Goal: Task Accomplishment & Management: Complete application form

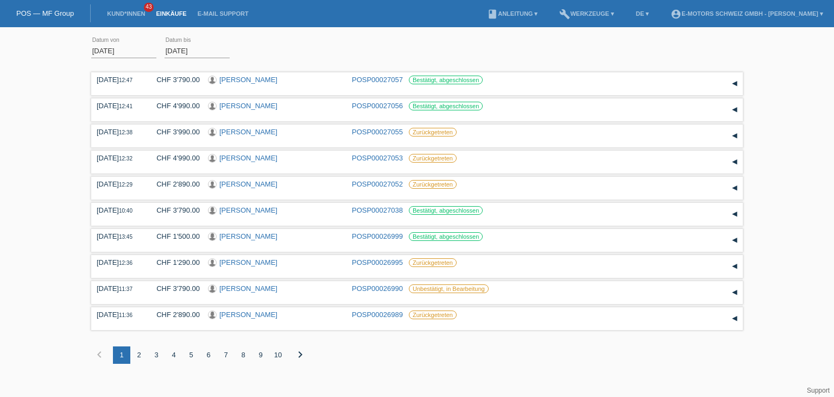
click at [166, 12] on link "Einkäufe" at bounding box center [170, 13] width 41 height 7
click at [130, 16] on link "Kund*innen" at bounding box center [126, 13] width 49 height 7
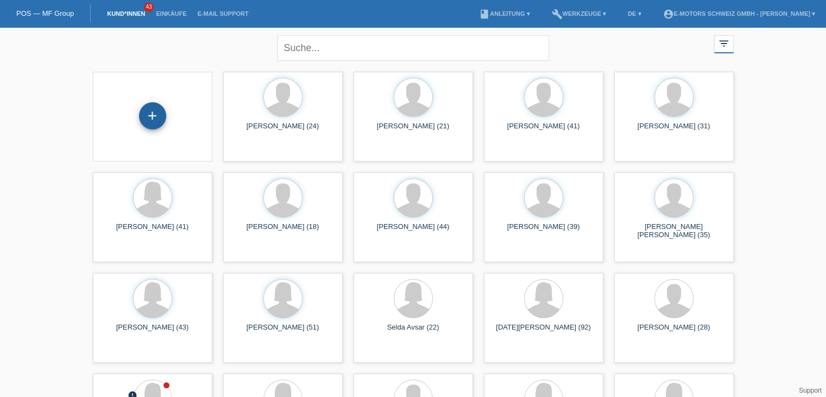
click at [150, 117] on div "+" at bounding box center [152, 115] width 27 height 27
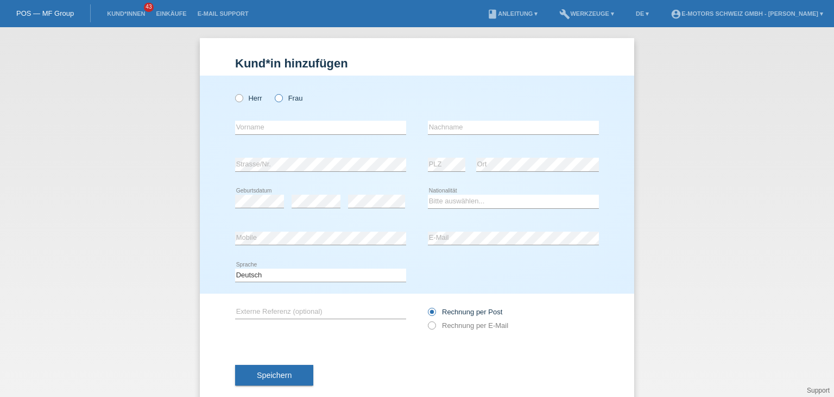
click at [273, 92] on icon at bounding box center [273, 92] width 0 height 0
click at [278, 99] on input "Frau" at bounding box center [278, 97] width 7 height 7
radio input "true"
click at [273, 92] on icon at bounding box center [273, 92] width 0 height 0
click at [278, 99] on input "Frau" at bounding box center [278, 97] width 7 height 7
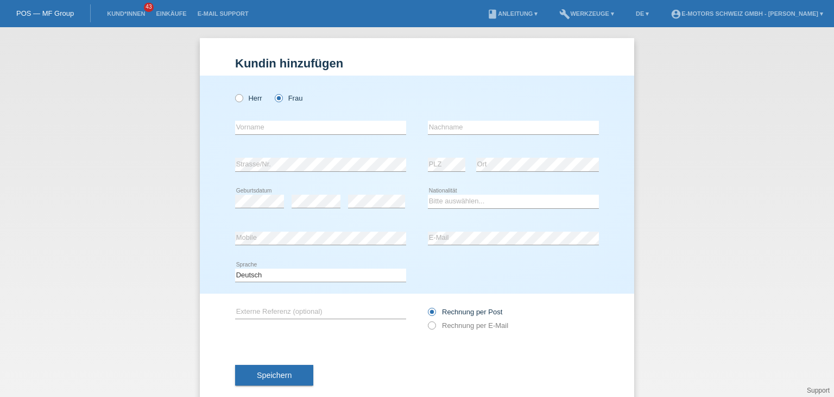
click at [273, 92] on icon at bounding box center [273, 92] width 0 height 0
click at [278, 99] on input "Frau" at bounding box center [278, 97] width 7 height 7
click at [269, 129] on input "text" at bounding box center [320, 128] width 171 height 14
click at [269, 128] on input "text" at bounding box center [320, 128] width 171 height 14
click at [272, 125] on input "text" at bounding box center [320, 128] width 171 height 14
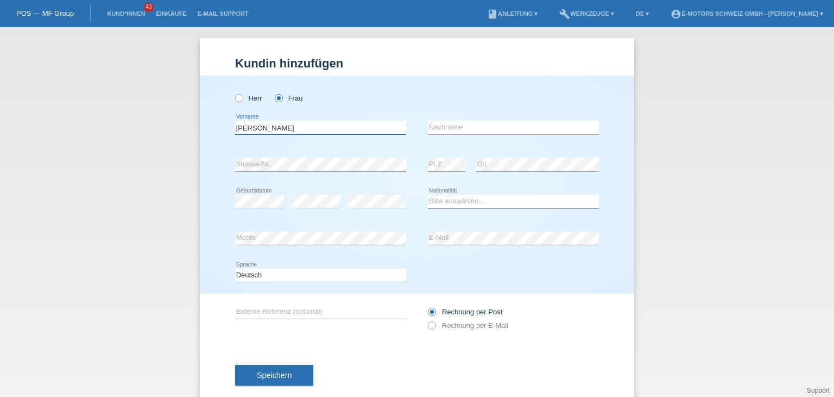
type input "[PERSON_NAME]"
type input "O"
type input "Iljazu"
click at [363, 193] on div "error" at bounding box center [376, 201] width 57 height 37
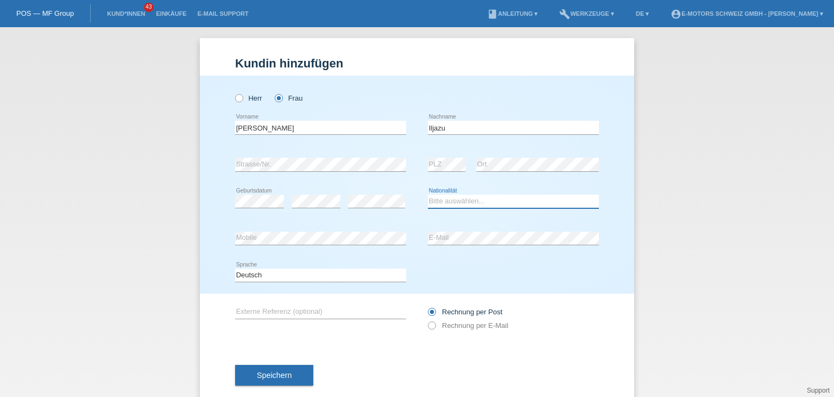
click at [445, 203] on select "Bitte auswählen... Schweiz Deutschland Liechtenstein Österreich ------------ Af…" at bounding box center [513, 200] width 171 height 13
select select "MK"
click at [428, 194] on select "Bitte auswählen... Schweiz Deutschland Liechtenstein Österreich ------------ Af…" at bounding box center [513, 200] width 171 height 13
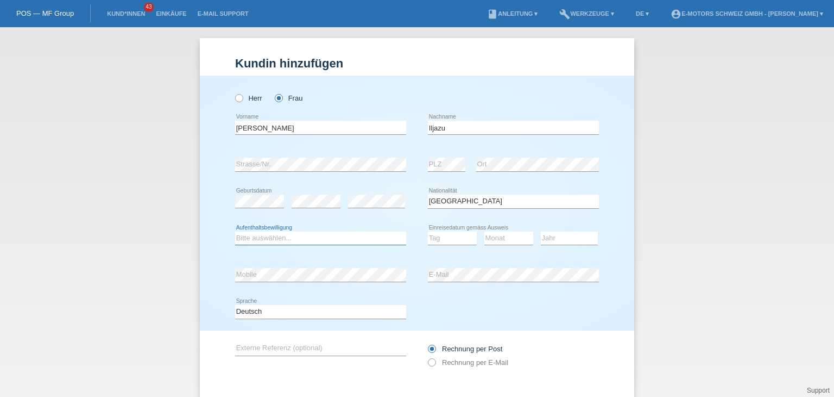
click at [292, 237] on select "Bitte auswählen... C B B - Flüchtlingsstatus Andere" at bounding box center [320, 237] width 171 height 13
select select "C"
click at [235, 231] on select "Bitte auswählen... C B B - Flüchtlingsstatus Andere" at bounding box center [320, 237] width 171 height 13
click at [446, 239] on select "Tag 01 02 03 04 05 06 07 08 09 10 11" at bounding box center [452, 237] width 49 height 13
select select "10"
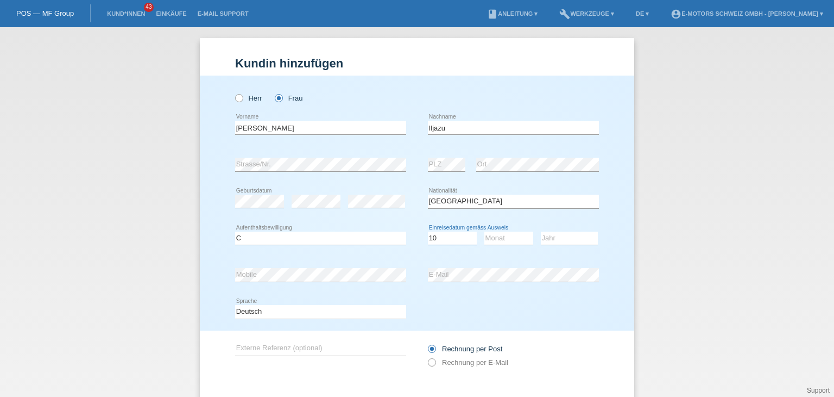
click at [428, 231] on select "Tag 01 02 03 04 05 06 07 08 09 10 11" at bounding box center [452, 237] width 49 height 13
click at [496, 237] on select "Monat 01 02 03 04 05 06 07 08 09 10 11" at bounding box center [509, 237] width 49 height 13
select select "12"
click at [485, 231] on select "Monat 01 02 03 04 05 06 07 08 09 10 11" at bounding box center [509, 237] width 49 height 13
click at [552, 238] on select "Jahr 2025 2024 2023 2022 2021 2020 2019 2018 2017 2016 2015 2014 2013 2012 2011…" at bounding box center [569, 237] width 57 height 13
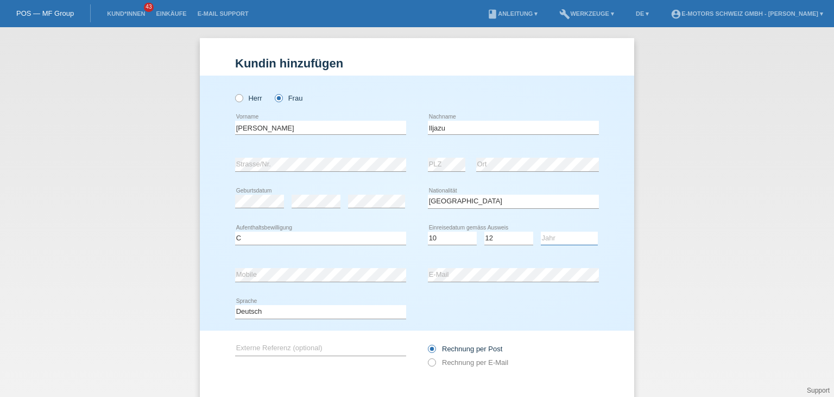
select select "2005"
click at [541, 231] on select "Jahr 2025 2024 2023 2022 2021 2020 2019 2018 2017 2016 2015 2014 2013 2012 2011…" at bounding box center [569, 237] width 57 height 13
click at [138, 314] on div "Kund*in hinzufügen Kunde hinzufügen Kundin hinzufügen Herr Frau Drilona error V…" at bounding box center [417, 211] width 834 height 369
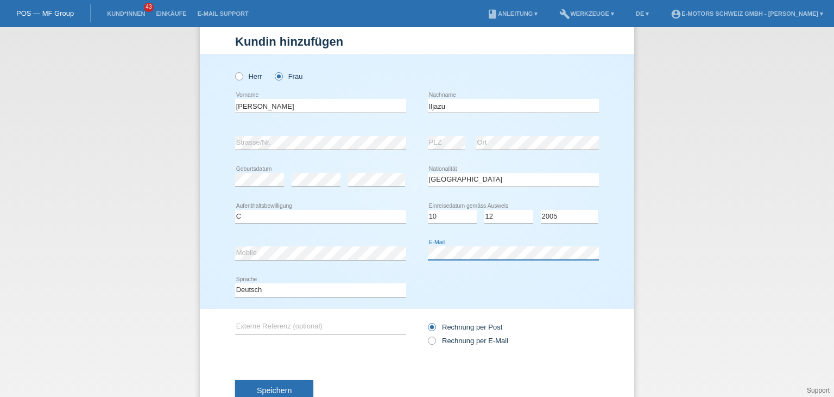
scroll to position [57, 0]
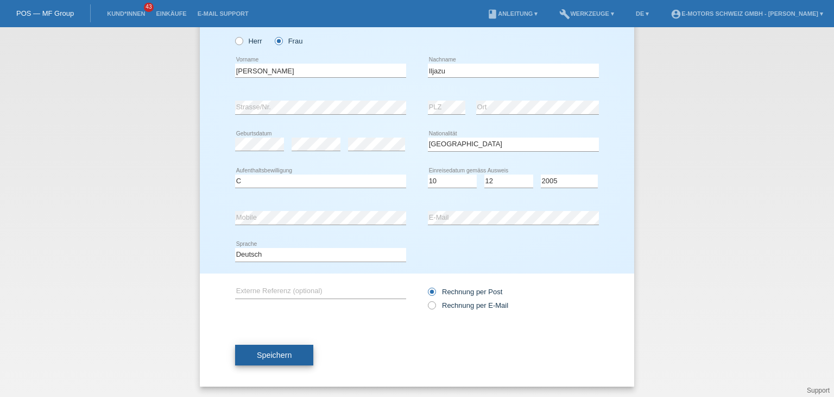
click at [273, 359] on button "Speichern" at bounding box center [274, 354] width 78 height 21
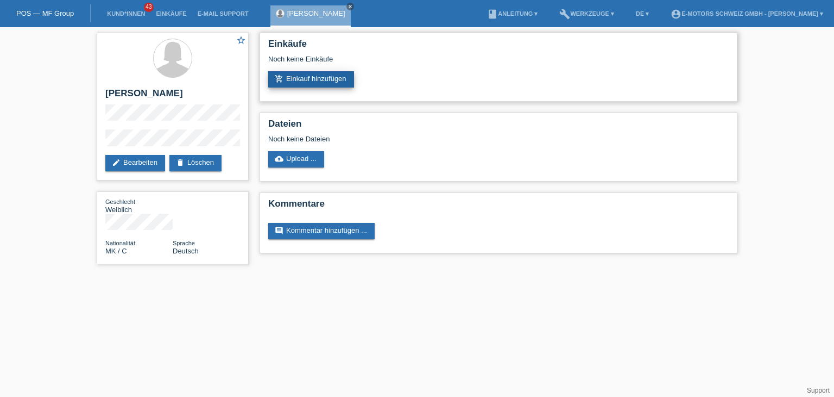
click at [317, 81] on link "add_shopping_cart Einkauf hinzufügen" at bounding box center [311, 79] width 86 height 16
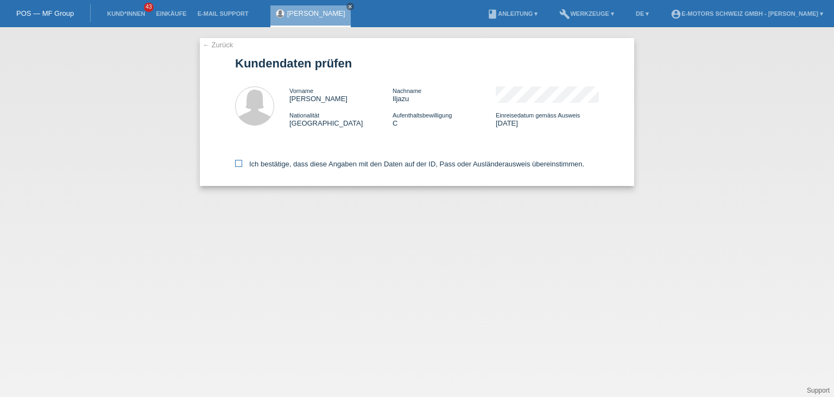
click at [238, 165] on icon at bounding box center [238, 163] width 7 height 7
click at [238, 165] on input "Ich bestätige, dass diese Angaben mit den Daten auf der ID, Pass oder Ausländer…" at bounding box center [238, 163] width 7 height 7
checkbox input "true"
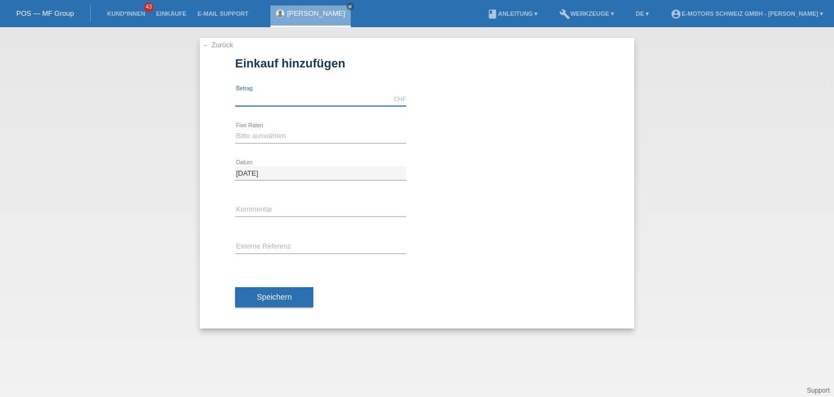
click at [249, 102] on input "text" at bounding box center [320, 99] width 171 height 14
type input "5000.00"
click at [256, 128] on div "Bitte auswählen 12 Raten 24 Raten 36 Raten 48 Raten error Fixe Raten" at bounding box center [320, 136] width 171 height 37
click at [256, 135] on select "Bitte auswählen 12 Raten 24 Raten 36 Raten 48 Raten" at bounding box center [320, 135] width 171 height 13
select select "214"
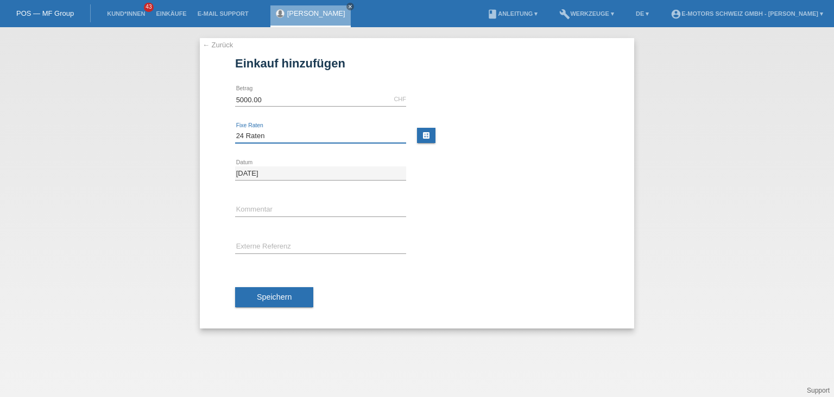
click at [235, 129] on select "Bitte auswählen 12 Raten 24 Raten 36 Raten 48 Raten" at bounding box center [320, 135] width 171 height 13
click at [253, 211] on input "text" at bounding box center [320, 210] width 171 height 14
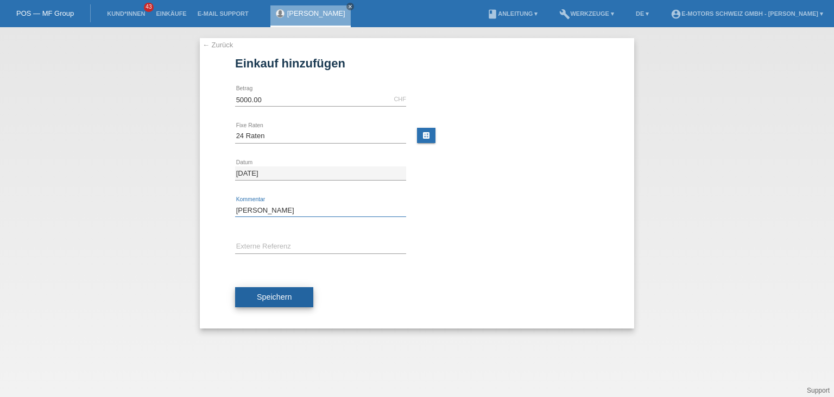
type input "Philippe"
click at [264, 294] on span "Speichern" at bounding box center [274, 296] width 35 height 9
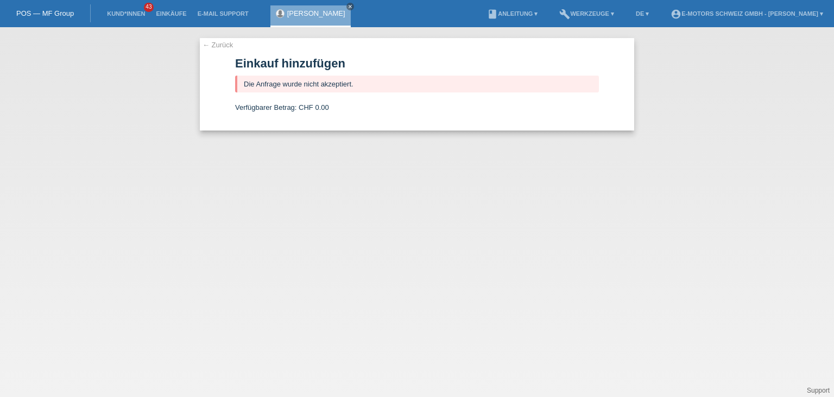
click at [225, 42] on link "← Zurück" at bounding box center [218, 45] width 30 height 8
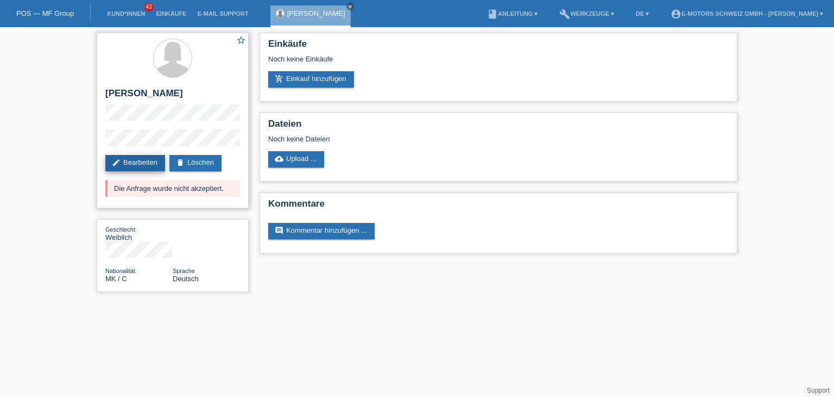
click at [142, 167] on link "edit Bearbeiten" at bounding box center [135, 163] width 60 height 16
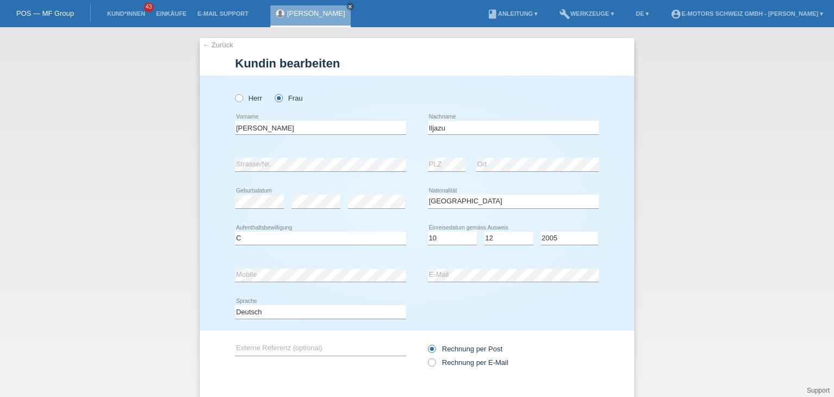
select select "MK"
select select "C"
select select "10"
select select "12"
select select "2005"
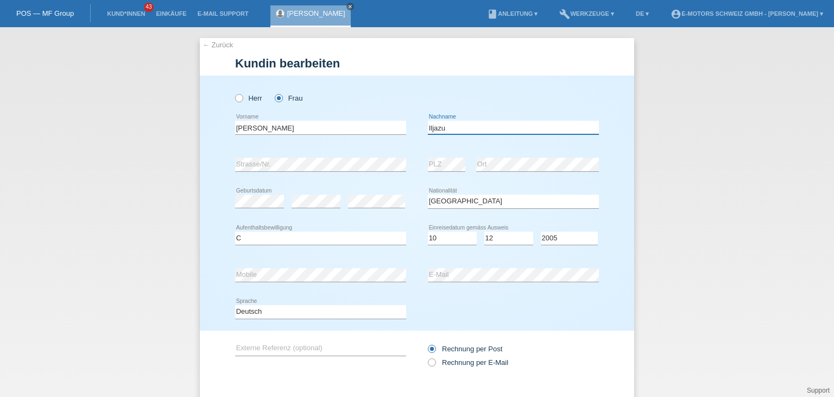
click at [452, 130] on input "Iljazu" at bounding box center [513, 128] width 171 height 14
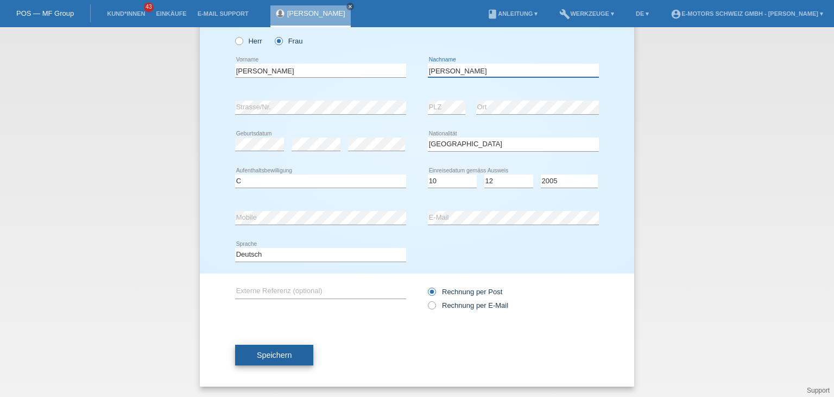
type input "[PERSON_NAME]"
click at [276, 357] on span "Speichern" at bounding box center [274, 354] width 35 height 9
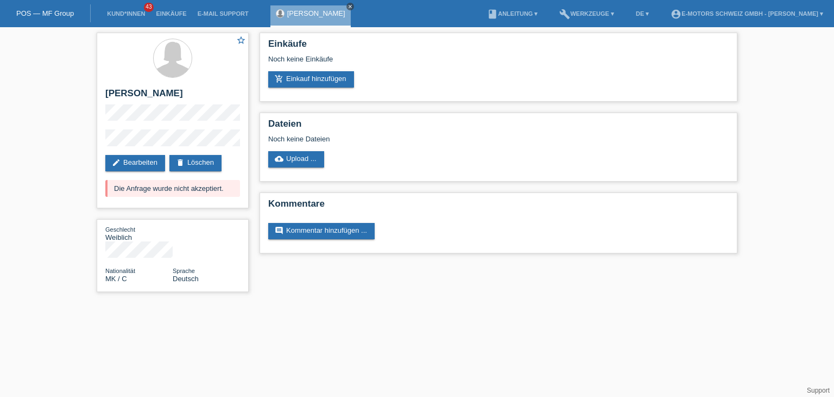
click at [348, 9] on icon "close" at bounding box center [350, 6] width 5 height 5
